Goal: Find specific page/section: Find specific page/section

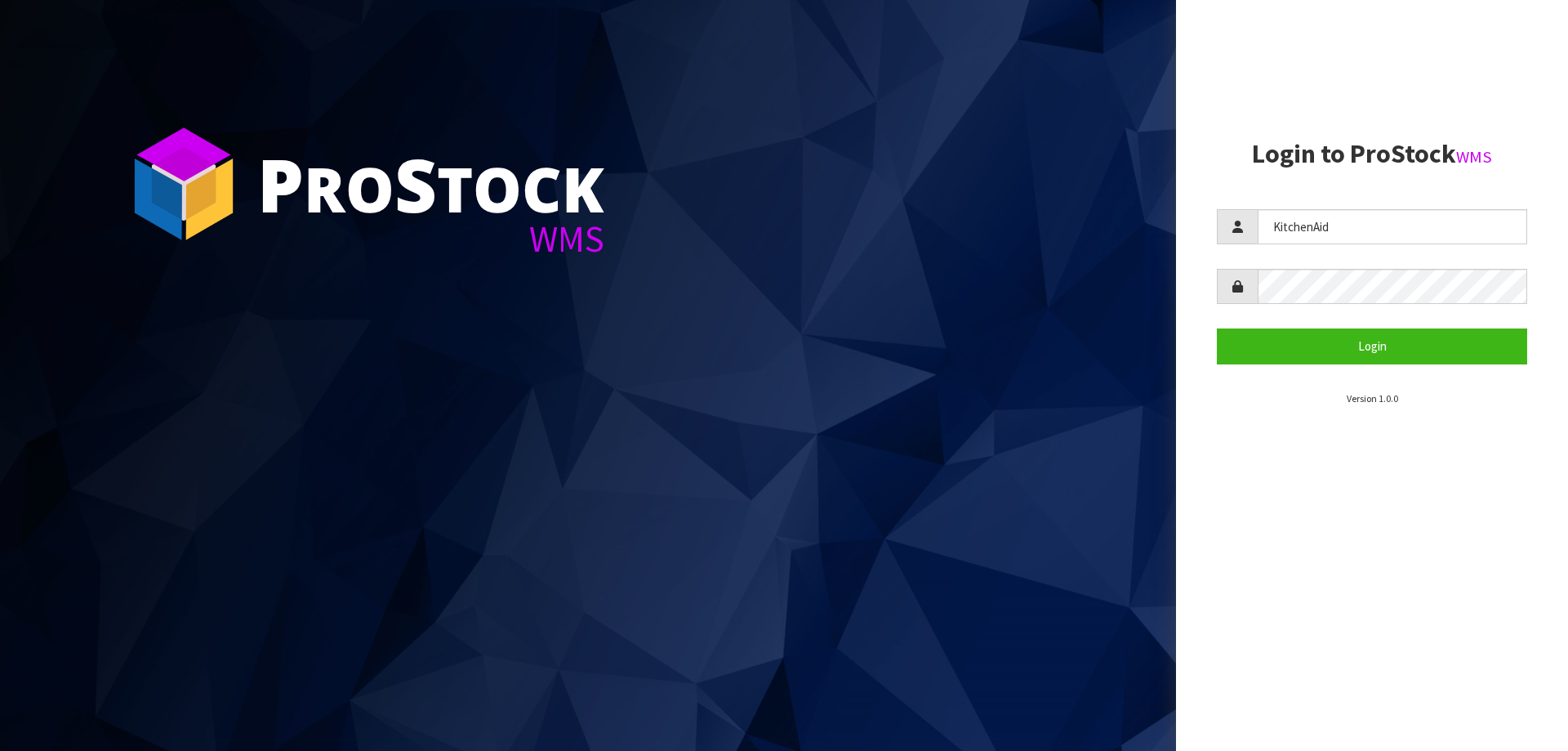
type input "KitchenAid"
click at [1324, 337] on button "Login" at bounding box center [1372, 345] width 310 height 35
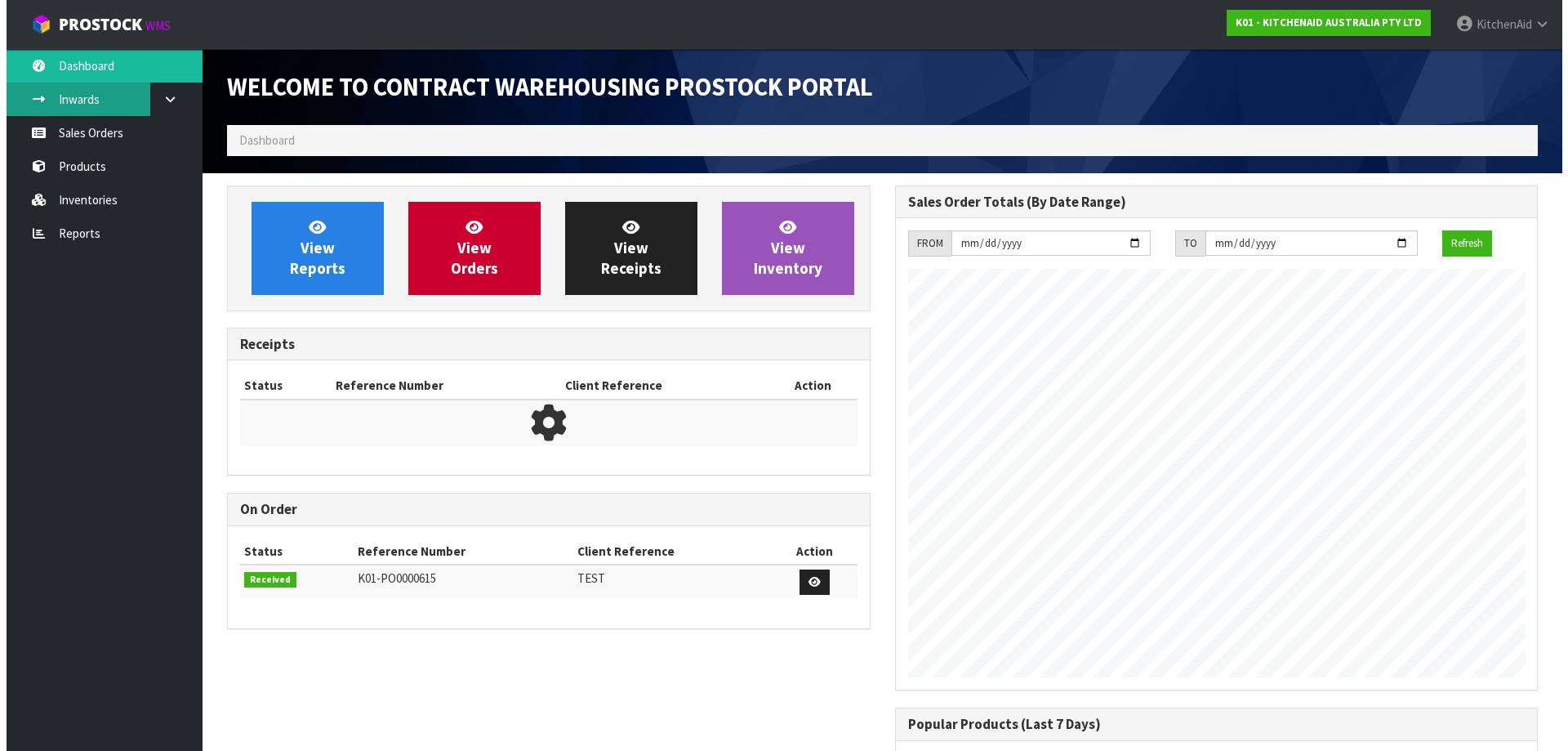
scroll to position [906, 667]
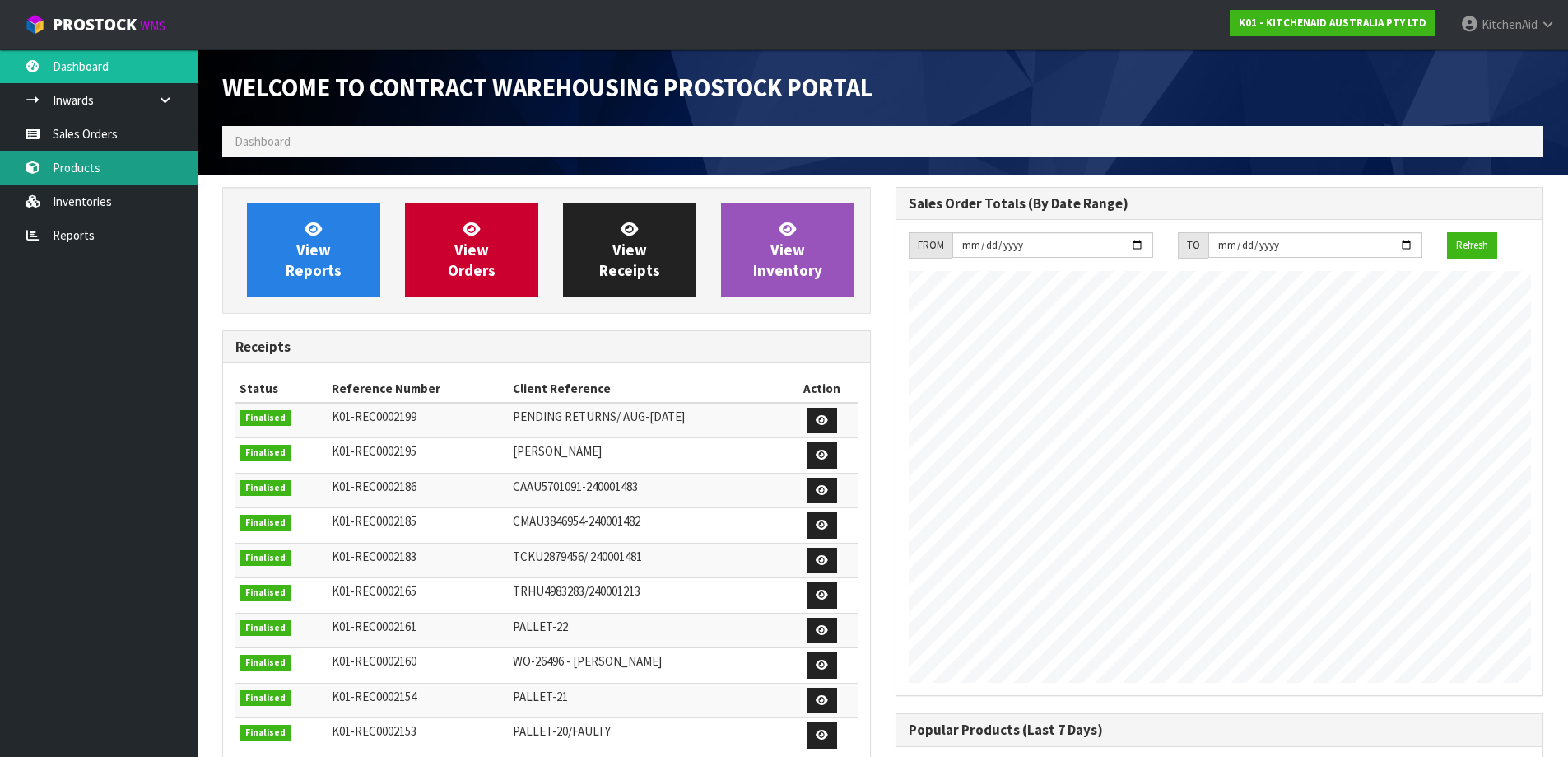
click at [75, 164] on link "Products" at bounding box center [99, 168] width 198 height 34
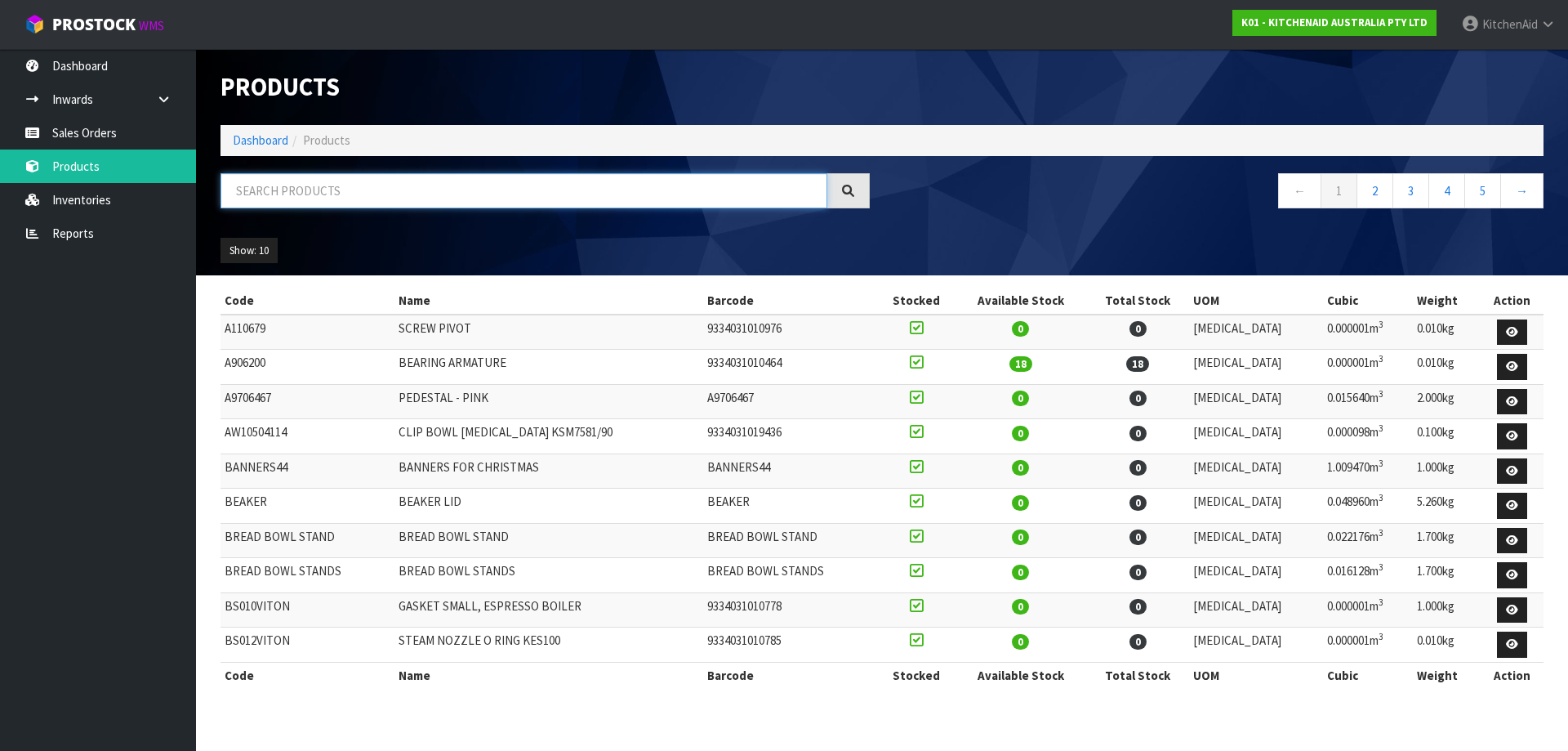
drag, startPoint x: 565, startPoint y: 192, endPoint x: 349, endPoint y: 185, distance: 216.1
click at [349, 185] on input "text" at bounding box center [524, 190] width 607 height 35
paste input "5KEK1222AWH"
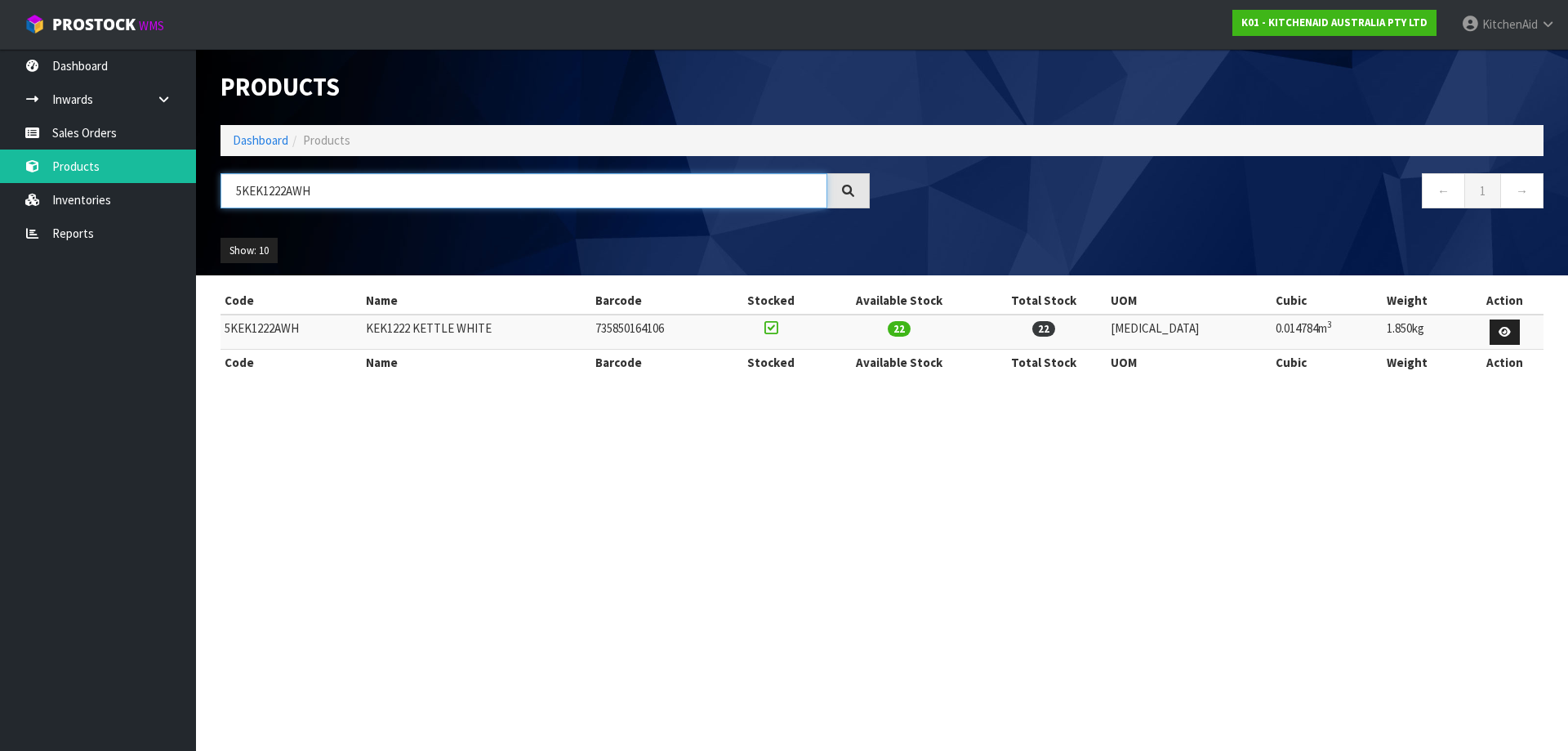
drag, startPoint x: 334, startPoint y: 192, endPoint x: -138, endPoint y: 143, distance: 474.5
click at [0, 143] on html "Toggle navigation ProStock WMS K01 - KITCHENAID AUSTRALIA PTY LTD [GEOGRAPHIC_D…" at bounding box center [784, 376] width 1568 height 751
paste input "701AJP"
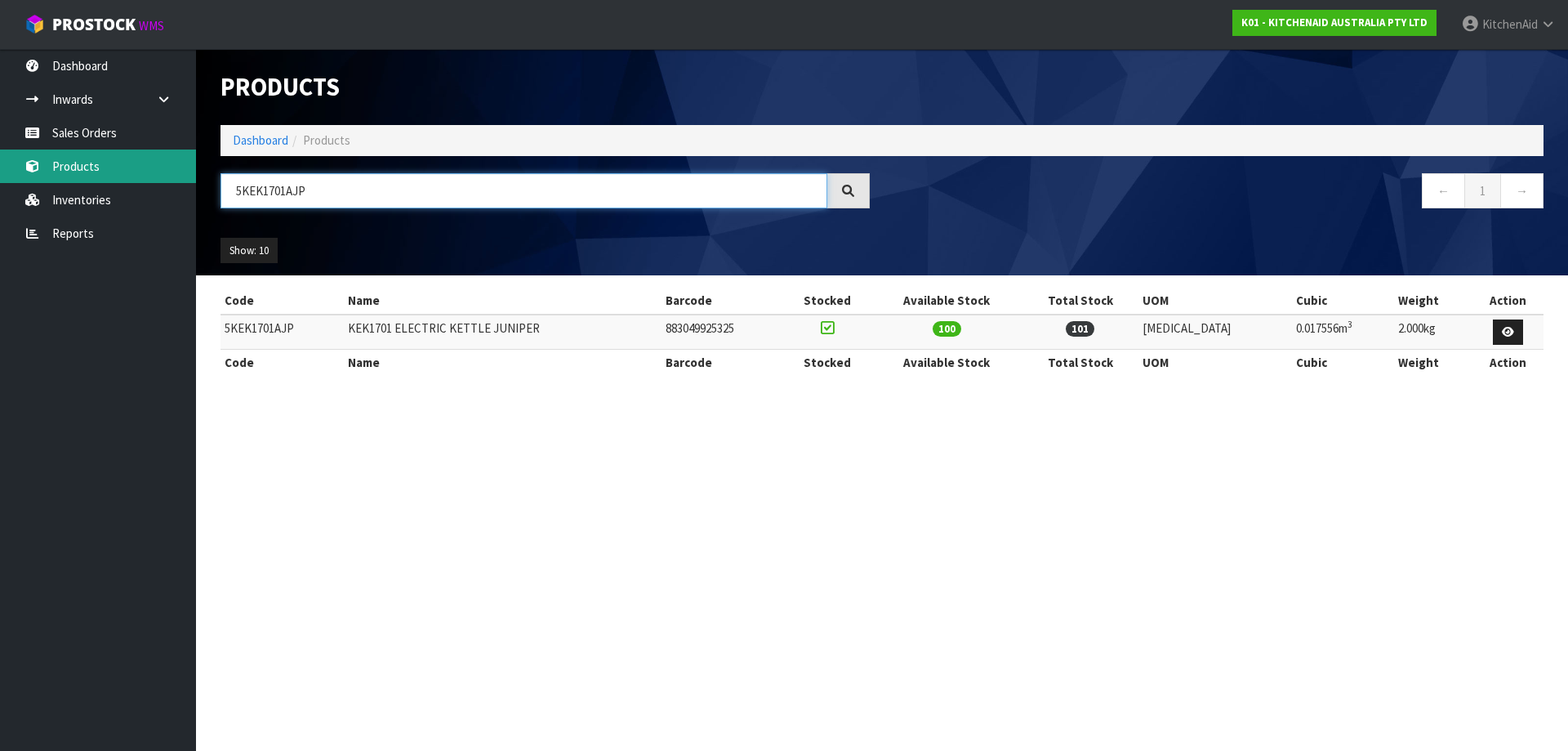
drag, startPoint x: 166, startPoint y: 176, endPoint x: 55, endPoint y: 161, distance: 112.0
click at [82, 162] on body "Toggle navigation ProStock WMS K01 - KITCHENAID AUSTRALIA PTY LTD [GEOGRAPHIC_D…" at bounding box center [784, 376] width 1568 height 751
paste input "SX"
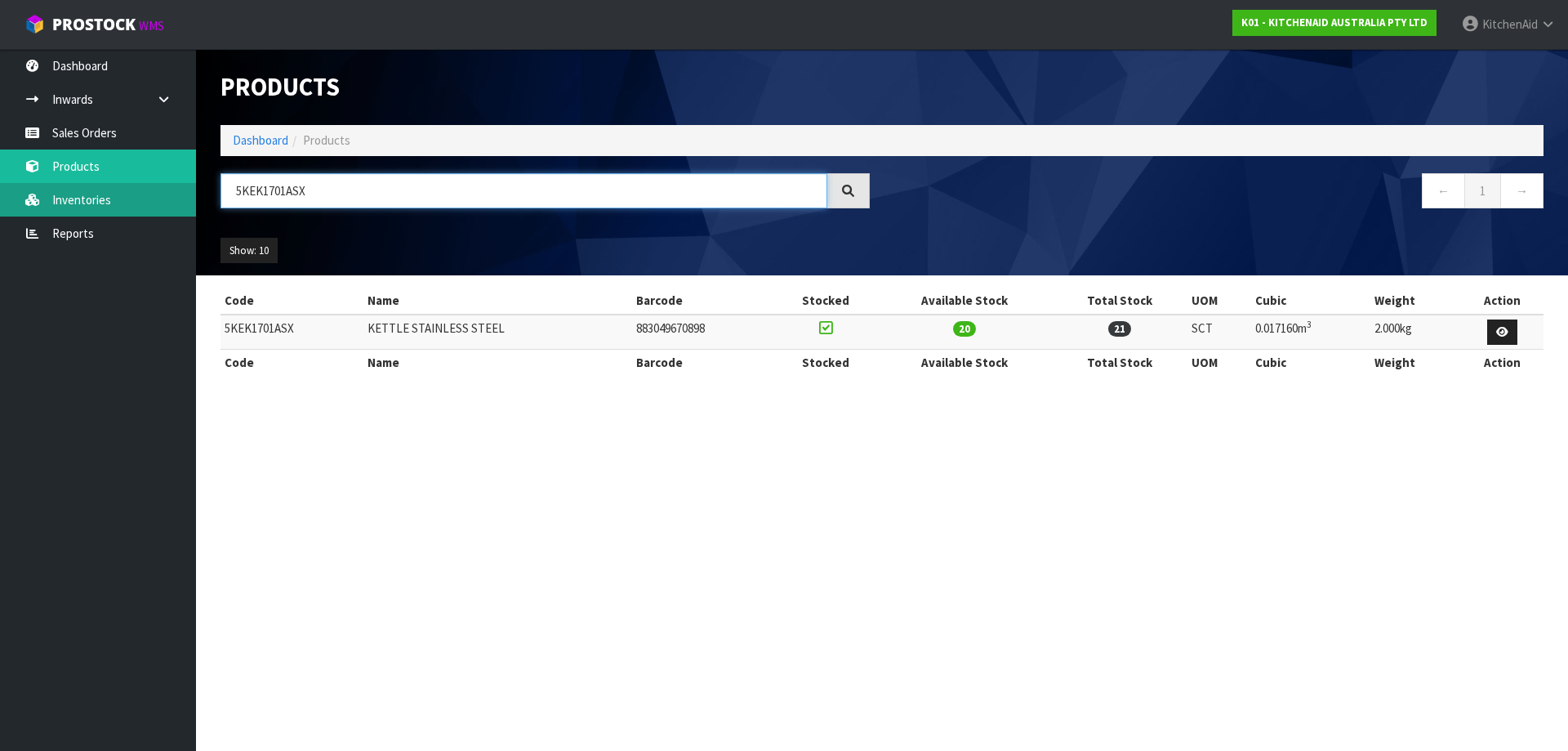
drag, startPoint x: 379, startPoint y: 197, endPoint x: 46, endPoint y: 189, distance: 333.1
click at [46, 189] on body "Toggle navigation ProStock WMS K01 - KITCHENAID AUSTRALIA PTY LTD [GEOGRAPHIC_D…" at bounding box center [784, 376] width 1568 height 751
paste input "FP1319AAC"
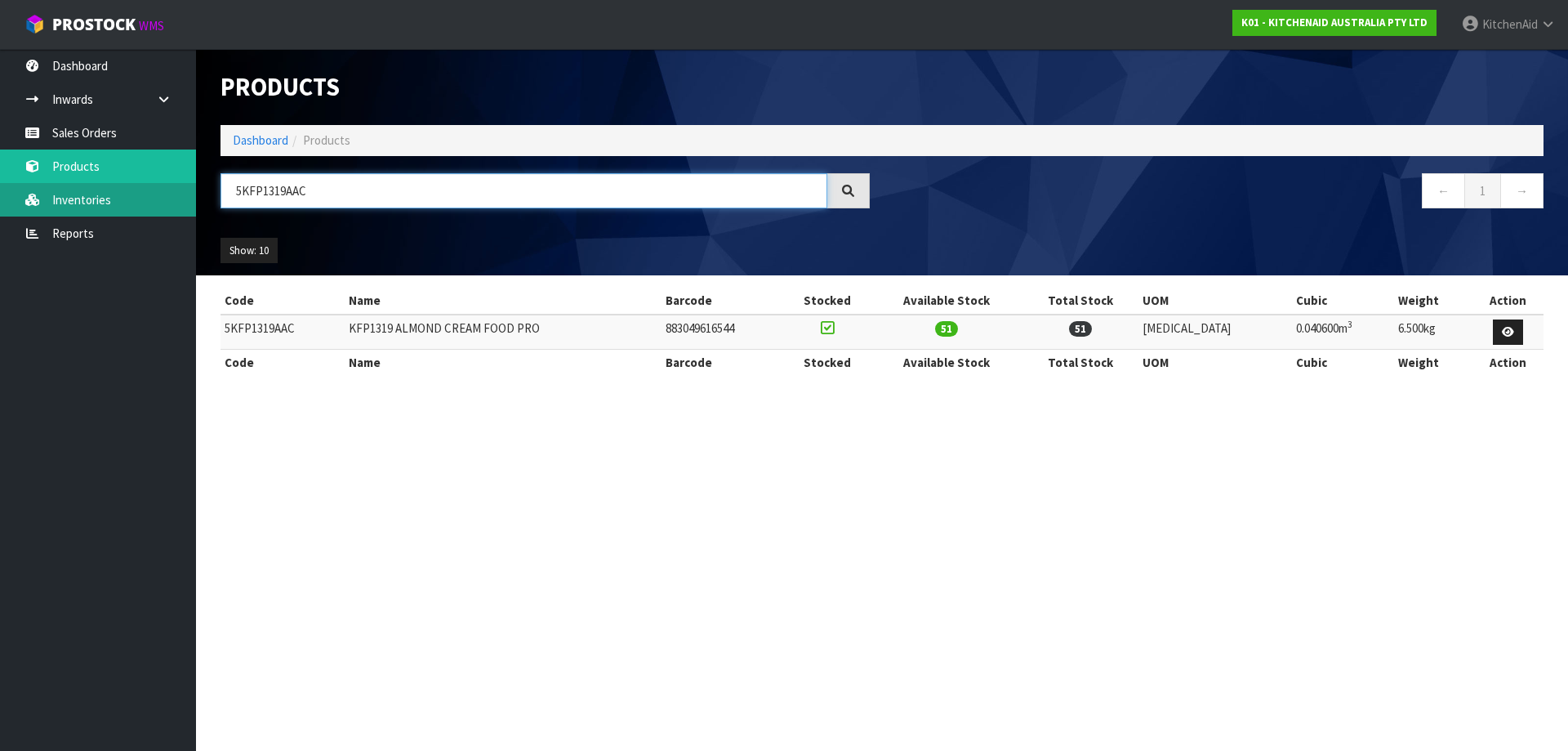
drag, startPoint x: 324, startPoint y: 193, endPoint x: 62, endPoint y: 206, distance: 262.3
click at [63, 206] on body "Toggle navigation ProStock WMS K01 - KITCHENAID AUSTRALIA PTY LTD [GEOGRAPHIC_D…" at bounding box center [784, 376] width 1568 height 751
paste input "CU"
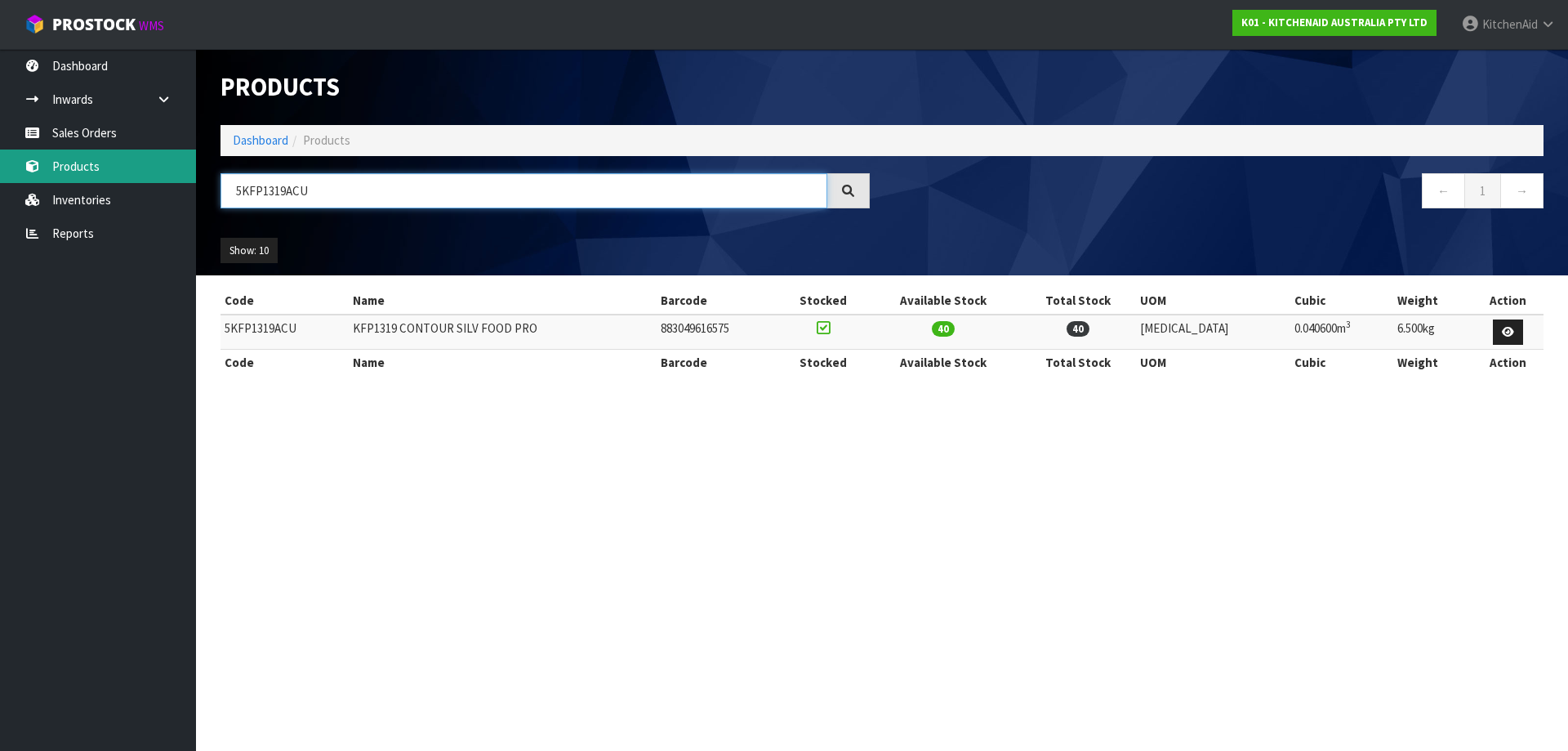
drag, startPoint x: 367, startPoint y: 189, endPoint x: 59, endPoint y: 171, distance: 308.5
click at [59, 171] on body "Toggle navigation ProStock WMS K01 - KITCHENAID AUSTRALIA PTY LTD [GEOGRAPHIC_D…" at bounding box center [784, 376] width 1568 height 751
paste input "HM926APT"
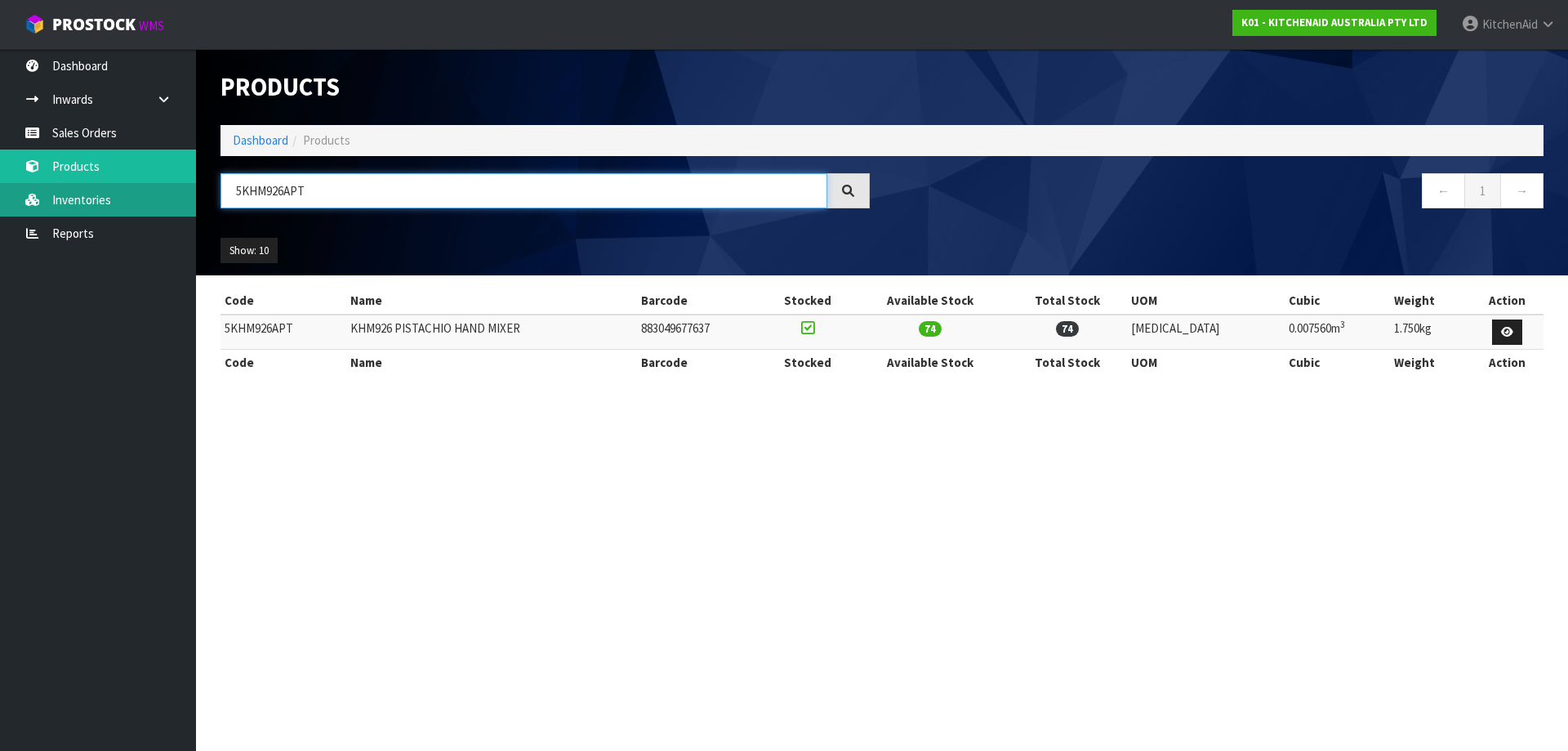
drag, startPoint x: 302, startPoint y: 199, endPoint x: 114, endPoint y: 193, distance: 188.1
click at [114, 194] on body "Toggle navigation ProStock WMS K01 - KITCHENAID AUSTRALIA PTY LTD [GEOGRAPHIC_D…" at bounding box center [784, 376] width 1568 height 751
paste input "MT4109ABM"
drag, startPoint x: 266, startPoint y: 197, endPoint x: 144, endPoint y: 189, distance: 122.3
click at [115, 192] on body "Toggle navigation ProStock WMS K01 - KITCHENAID AUSTRALIA PTY LTD [GEOGRAPHIC_D…" at bounding box center [784, 376] width 1568 height 751
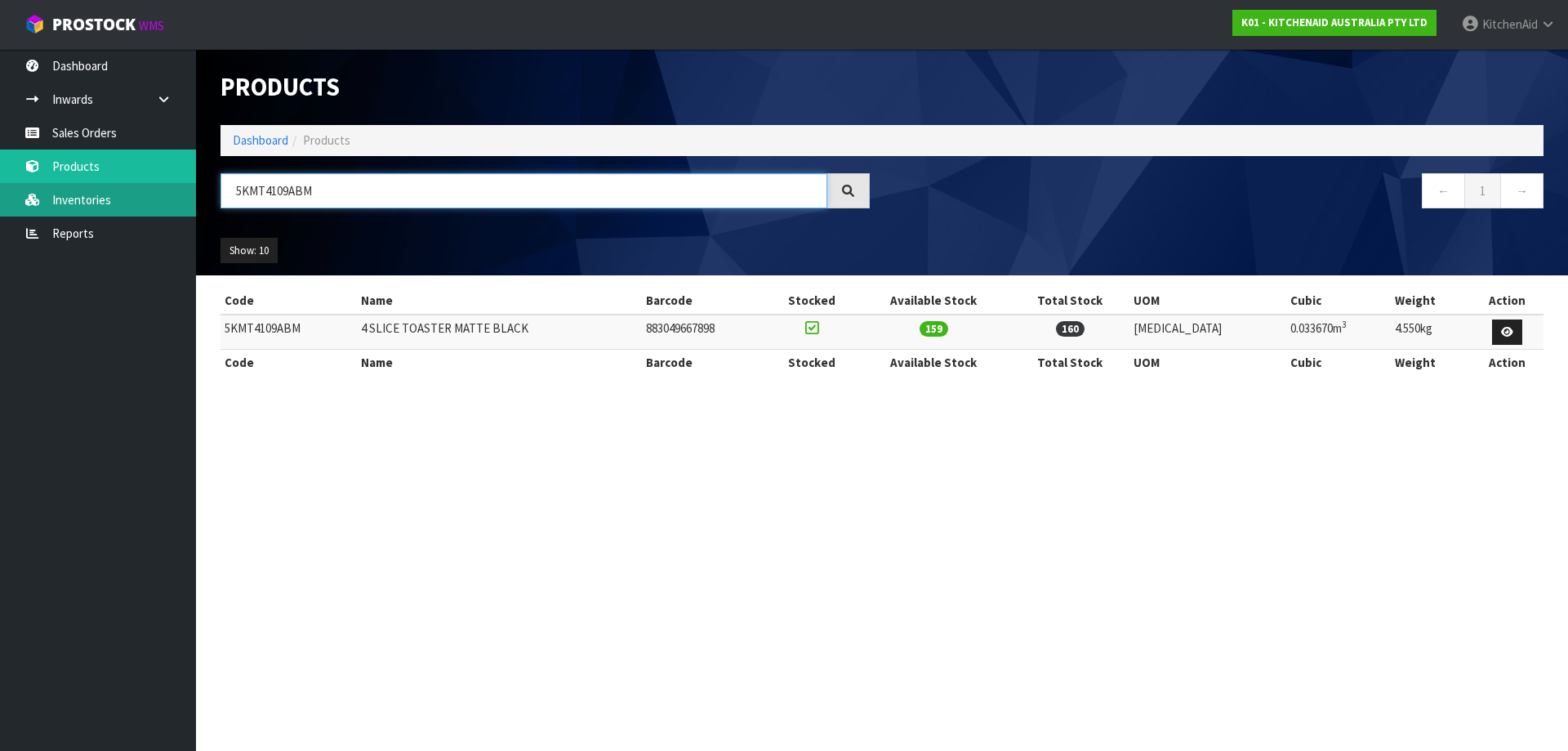
paste input "KA - 5KSB1325AER"
drag, startPoint x: 257, startPoint y: 193, endPoint x: -29, endPoint y: 201, distance: 286.1
click at [0, 201] on html "Toggle navigation ProStock WMS K01 - KITCHENAID AUSTRALIA PTY LTD [GEOGRAPHIC_D…" at bounding box center [784, 376] width 1568 height 751
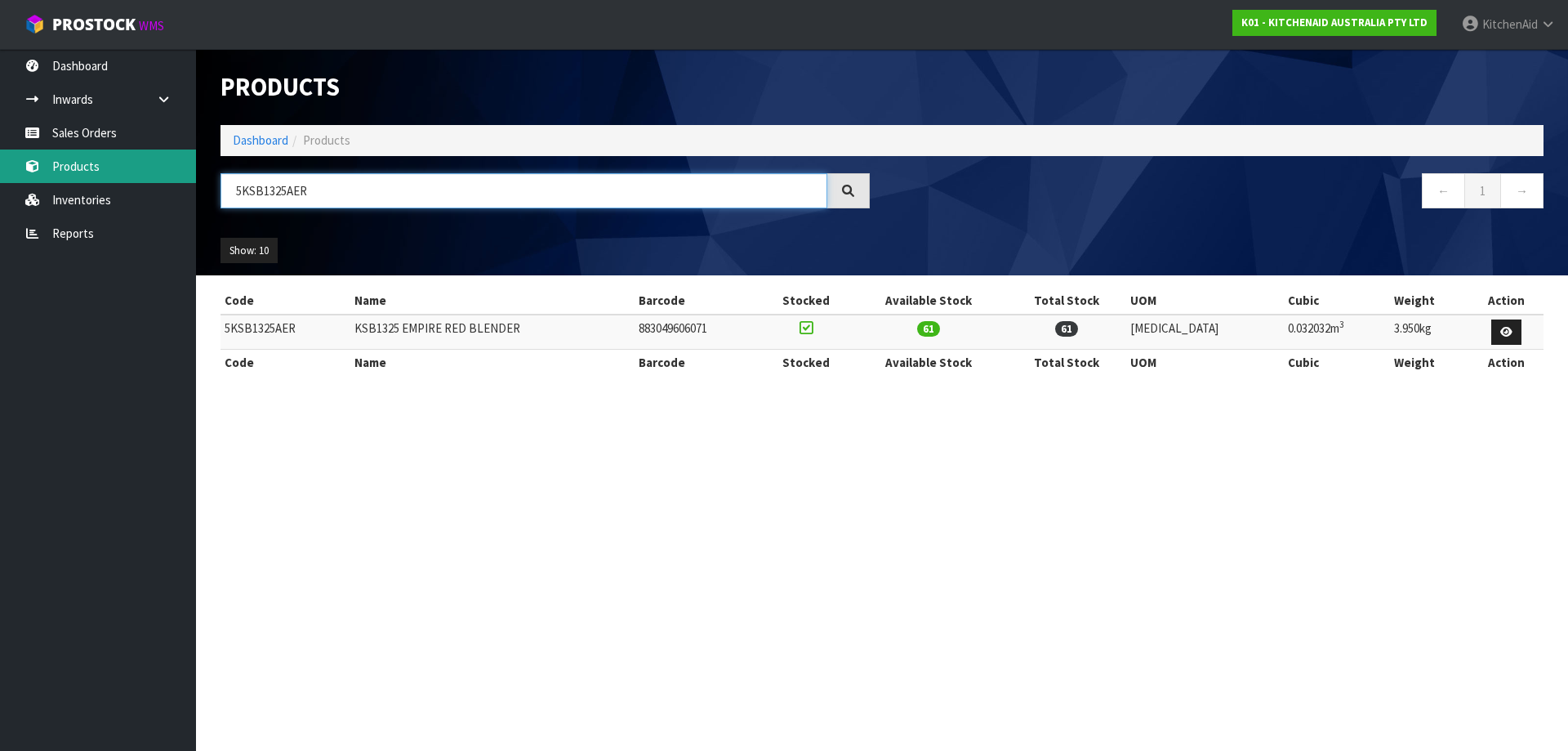
drag, startPoint x: 246, startPoint y: 186, endPoint x: 189, endPoint y: 179, distance: 57.4
click at [189, 179] on body "Toggle navigation ProStock WMS K01 - KITCHENAID AUSTRALIA PTY LTD [GEOGRAPHIC_D…" at bounding box center [784, 376] width 1568 height 751
paste input "FC0516AAC"
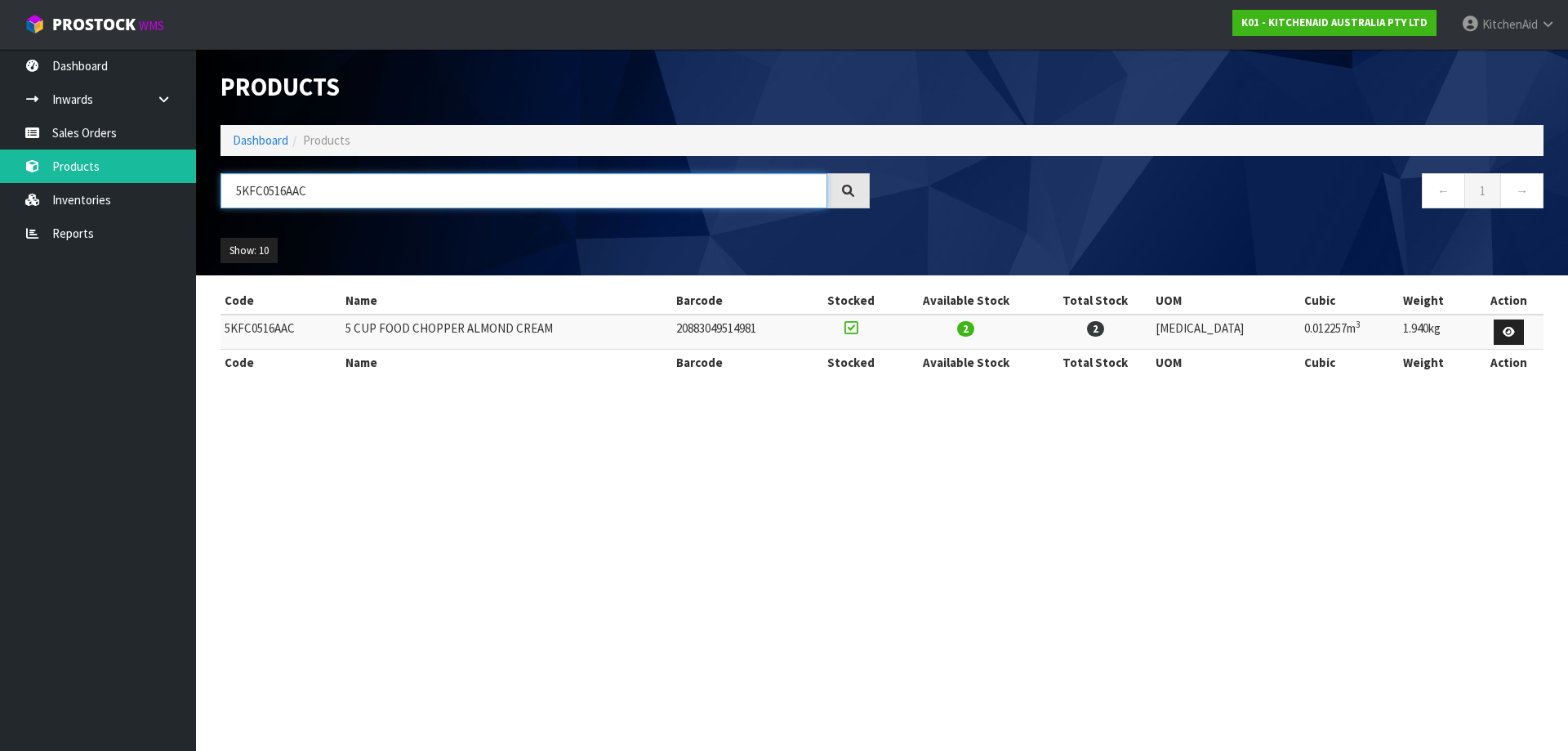
drag, startPoint x: 356, startPoint y: 179, endPoint x: -21, endPoint y: 179, distance: 377.0
click at [0, 179] on html "Toggle navigation ProStock WMS K01 - KITCHENAID AUSTRALIA PTY LTD [GEOGRAPHIC_D…" at bounding box center [784, 376] width 1568 height 751
paste input "MT4109ABM"
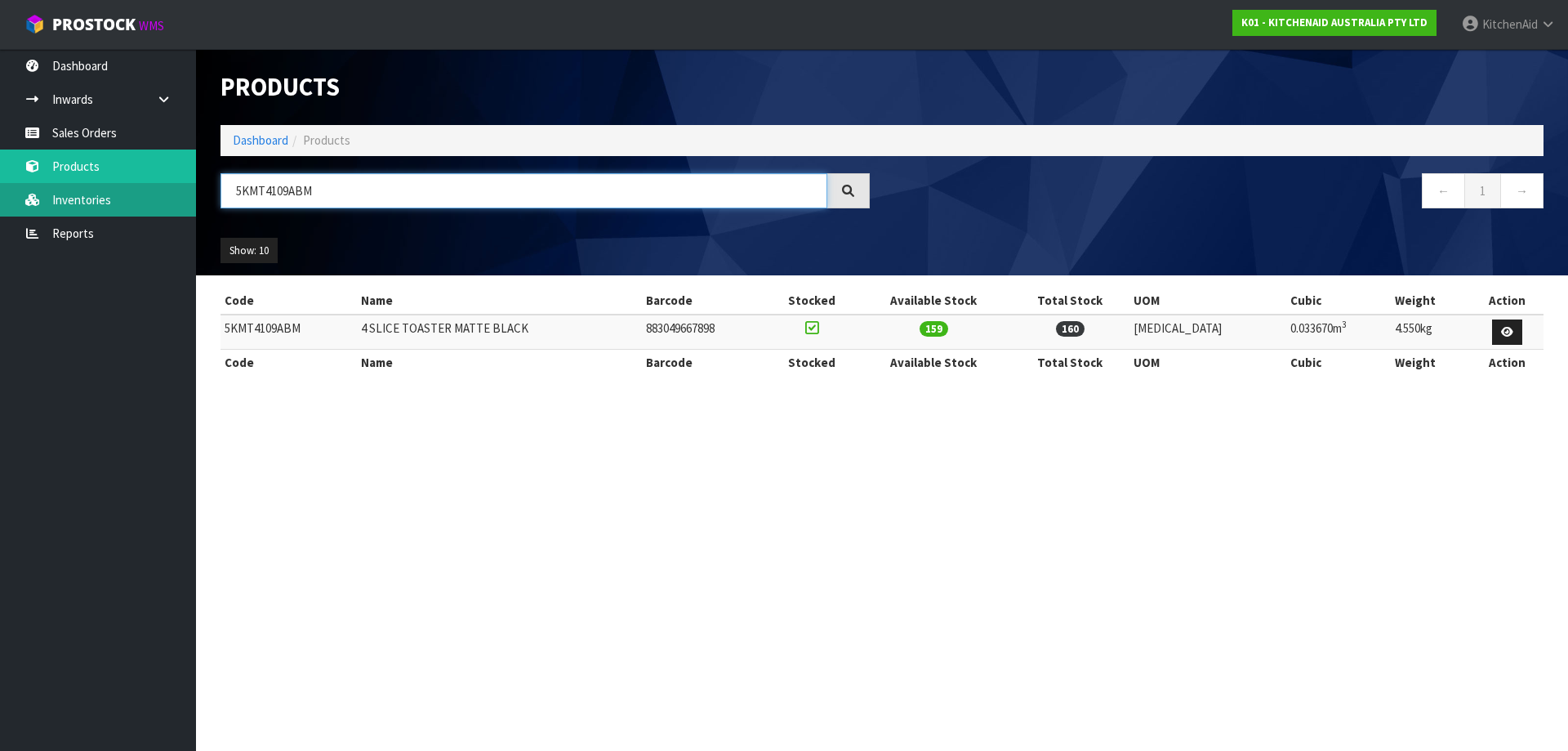
drag, startPoint x: 128, startPoint y: 200, endPoint x: 70, endPoint y: 207, distance: 58.4
click at [70, 207] on body "Toggle navigation ProStock WMS K01 - KITCHENAID AUSTRALIA PTY LTD [GEOGRAPHIC_D…" at bounding box center [784, 376] width 1568 height 751
paste input "K"
type input "5KMT4109ABK"
